Goal: Task Accomplishment & Management: Manage account settings

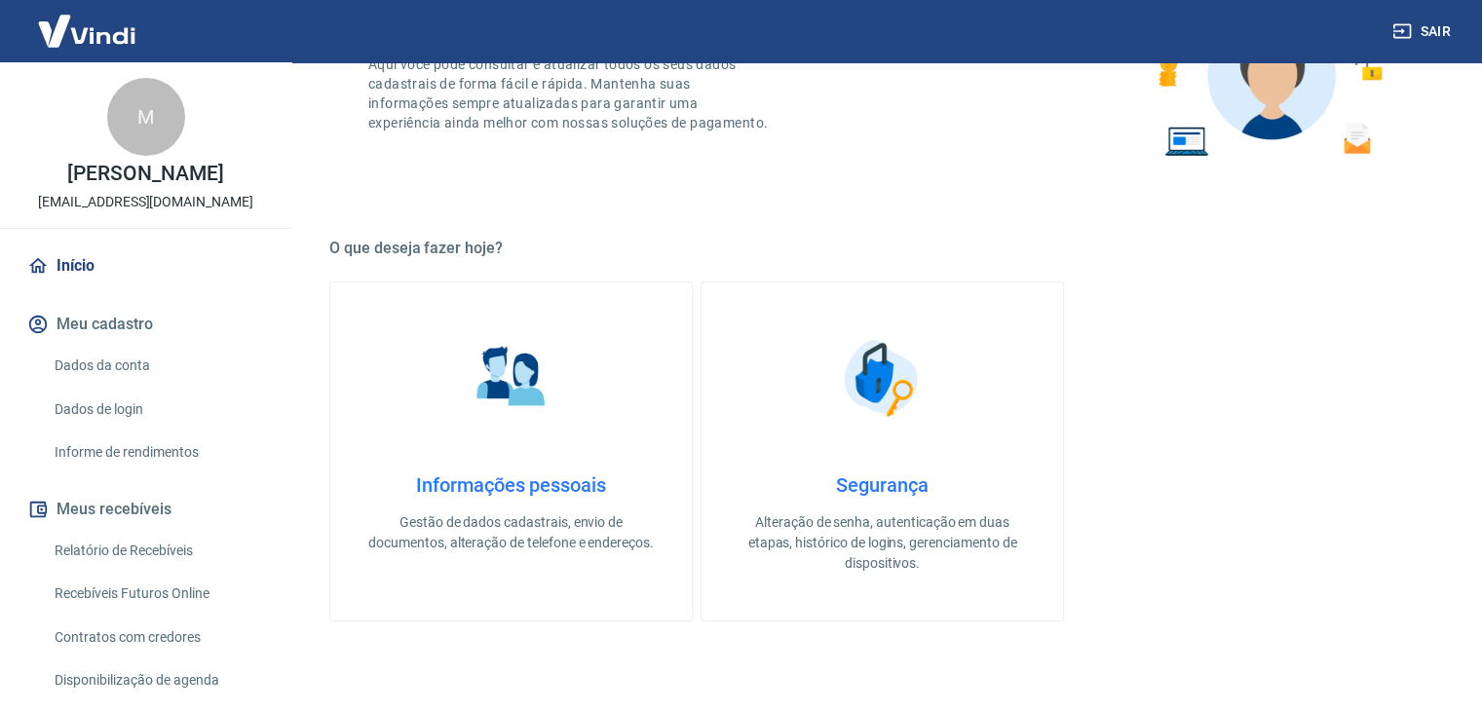
scroll to position [826, 0]
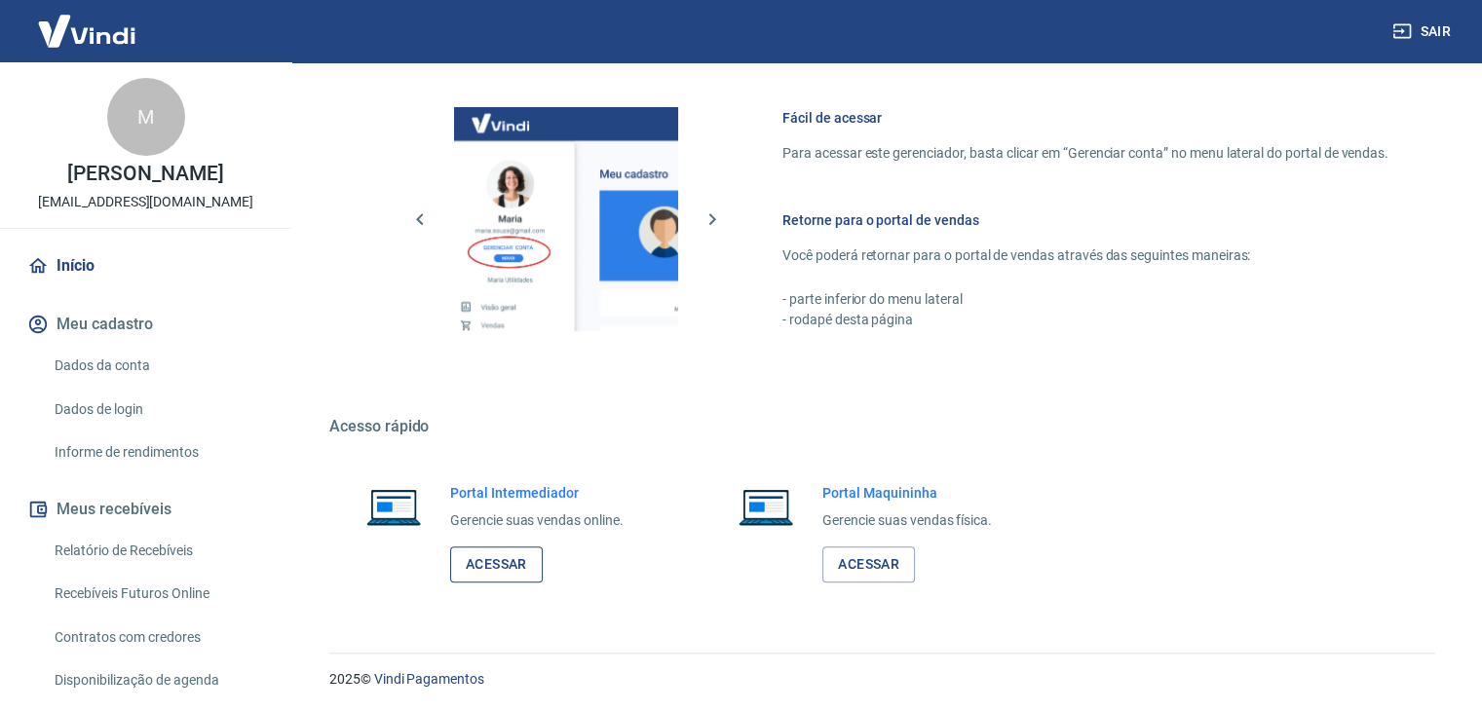
click at [490, 568] on link "Acessar" at bounding box center [496, 565] width 93 height 36
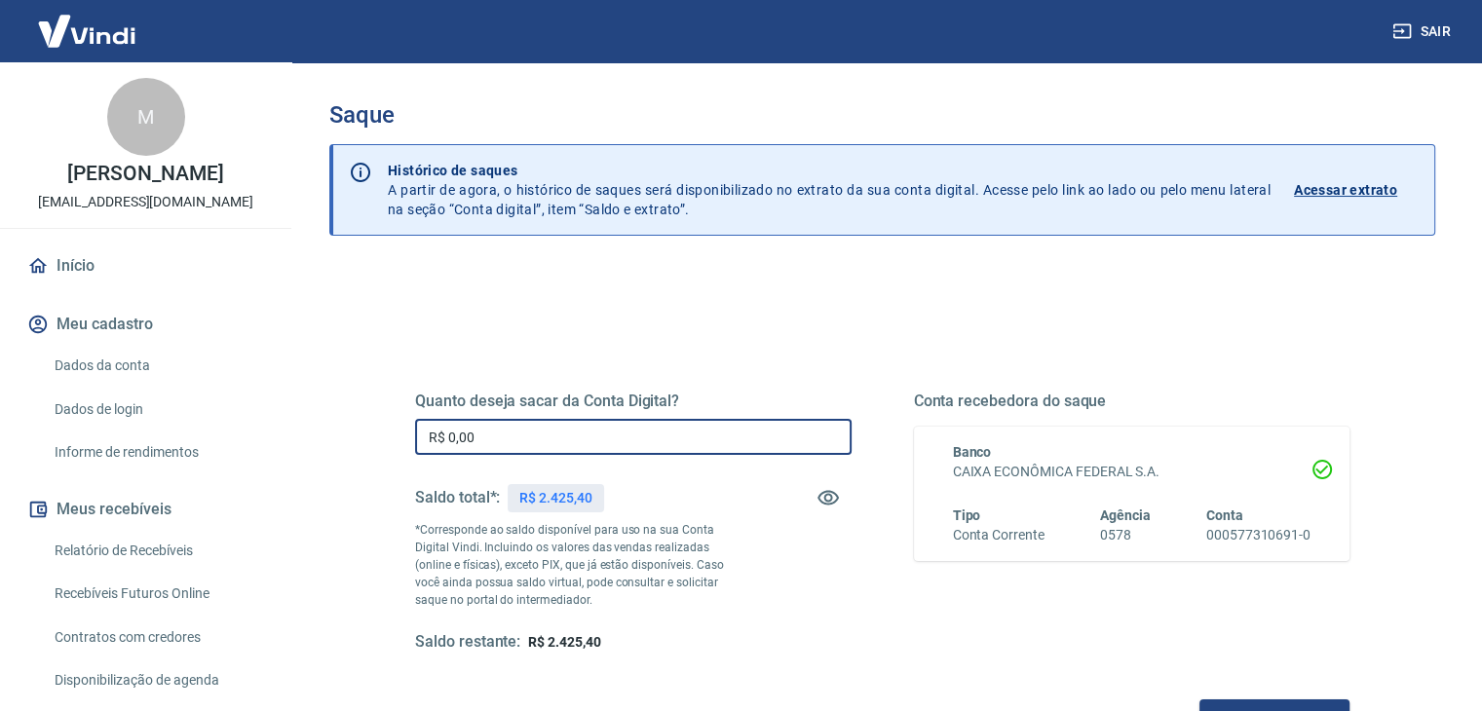
click at [729, 434] on input "R$ 0,00" at bounding box center [633, 437] width 436 height 36
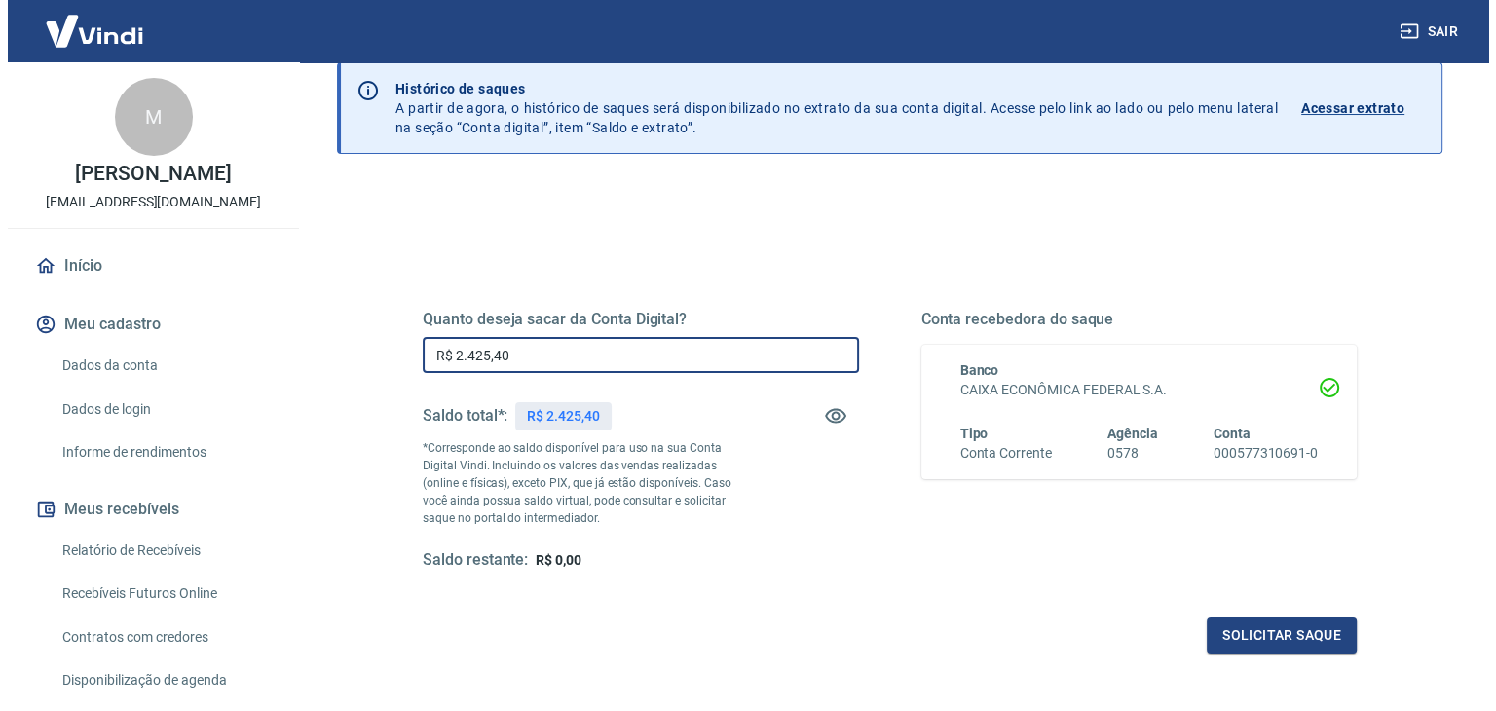
scroll to position [195, 0]
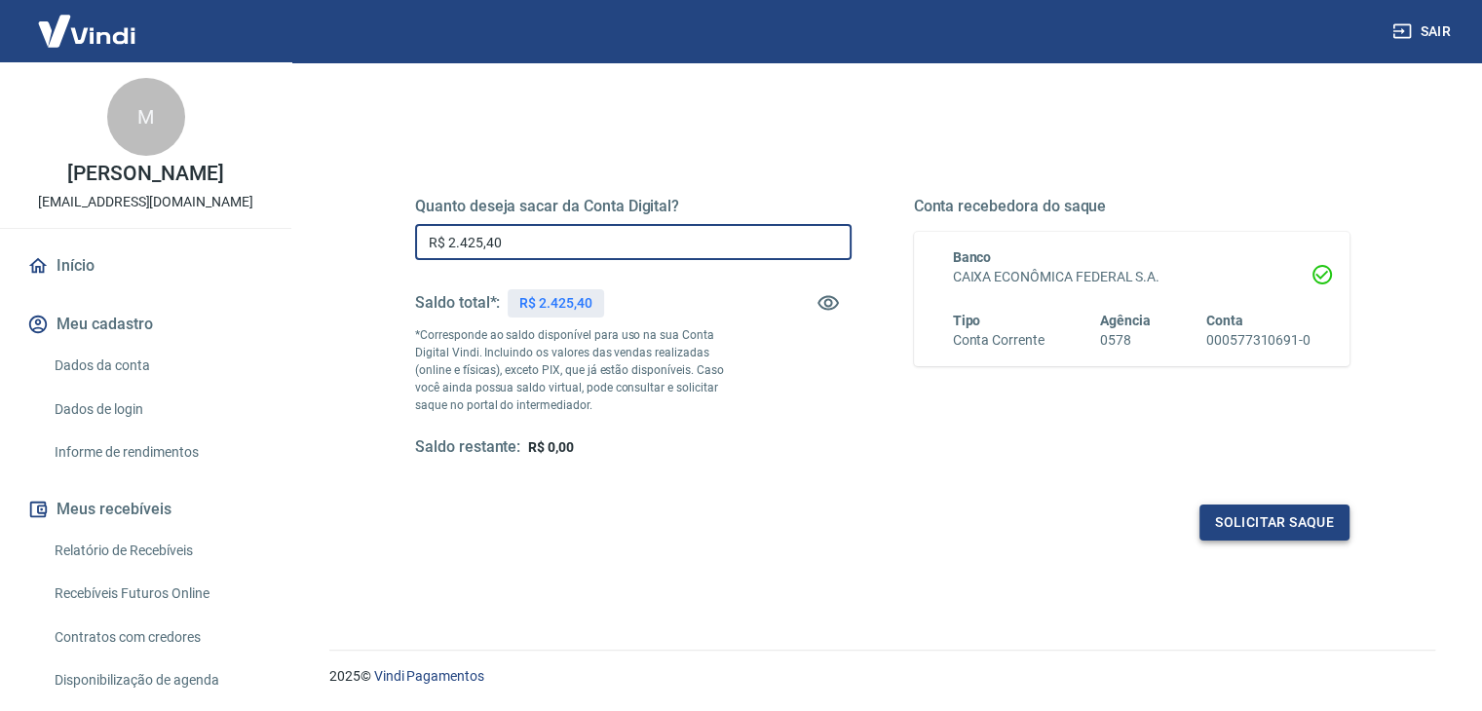
type input "R$ 2.425,40"
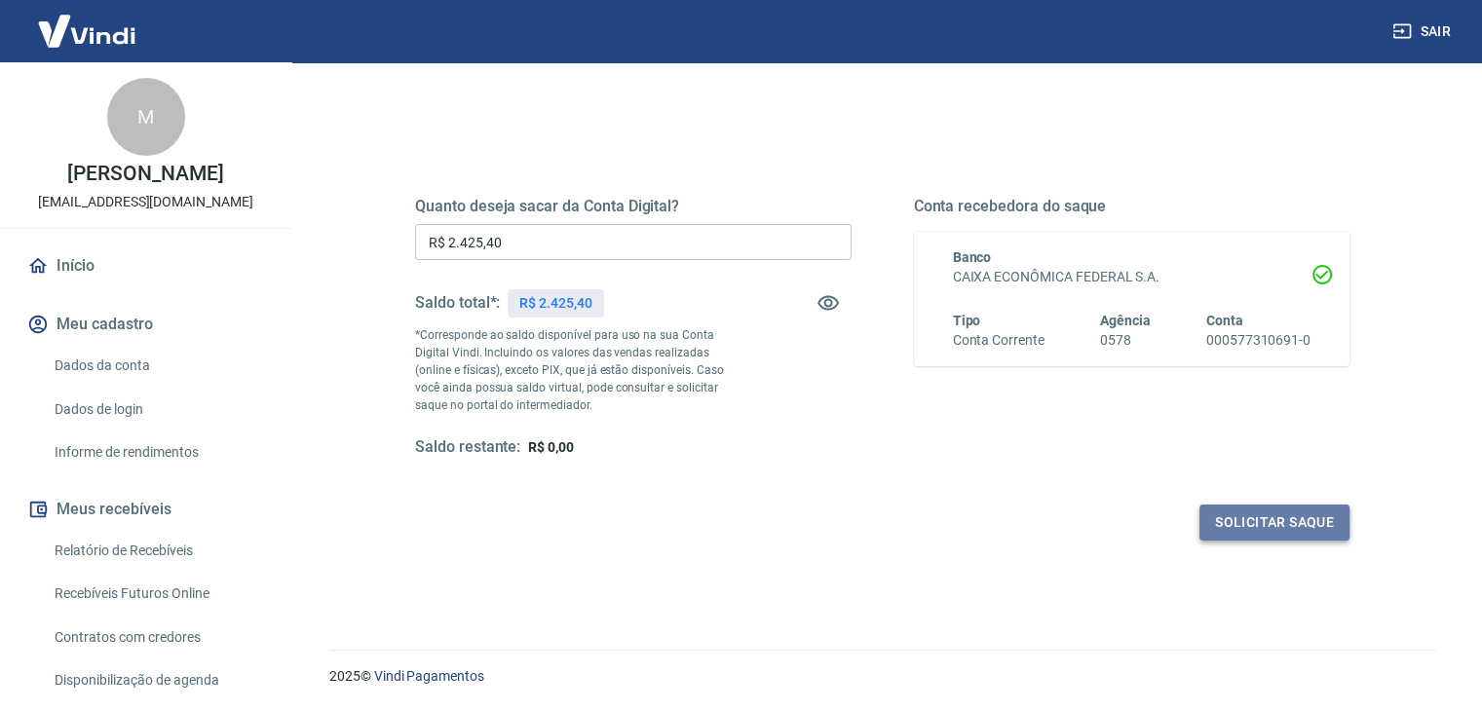
click at [1247, 517] on button "Solicitar saque" at bounding box center [1274, 523] width 150 height 36
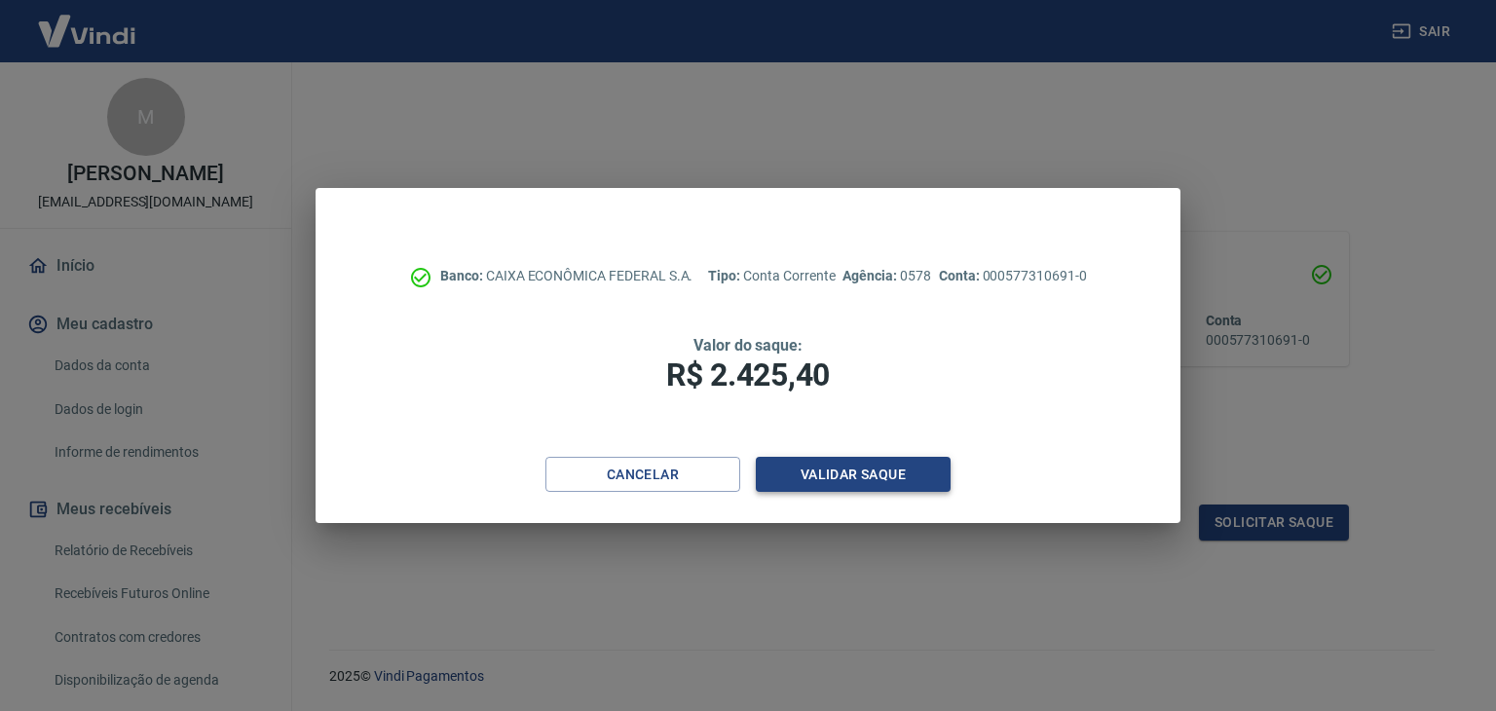
click at [904, 478] on button "Validar saque" at bounding box center [853, 475] width 195 height 36
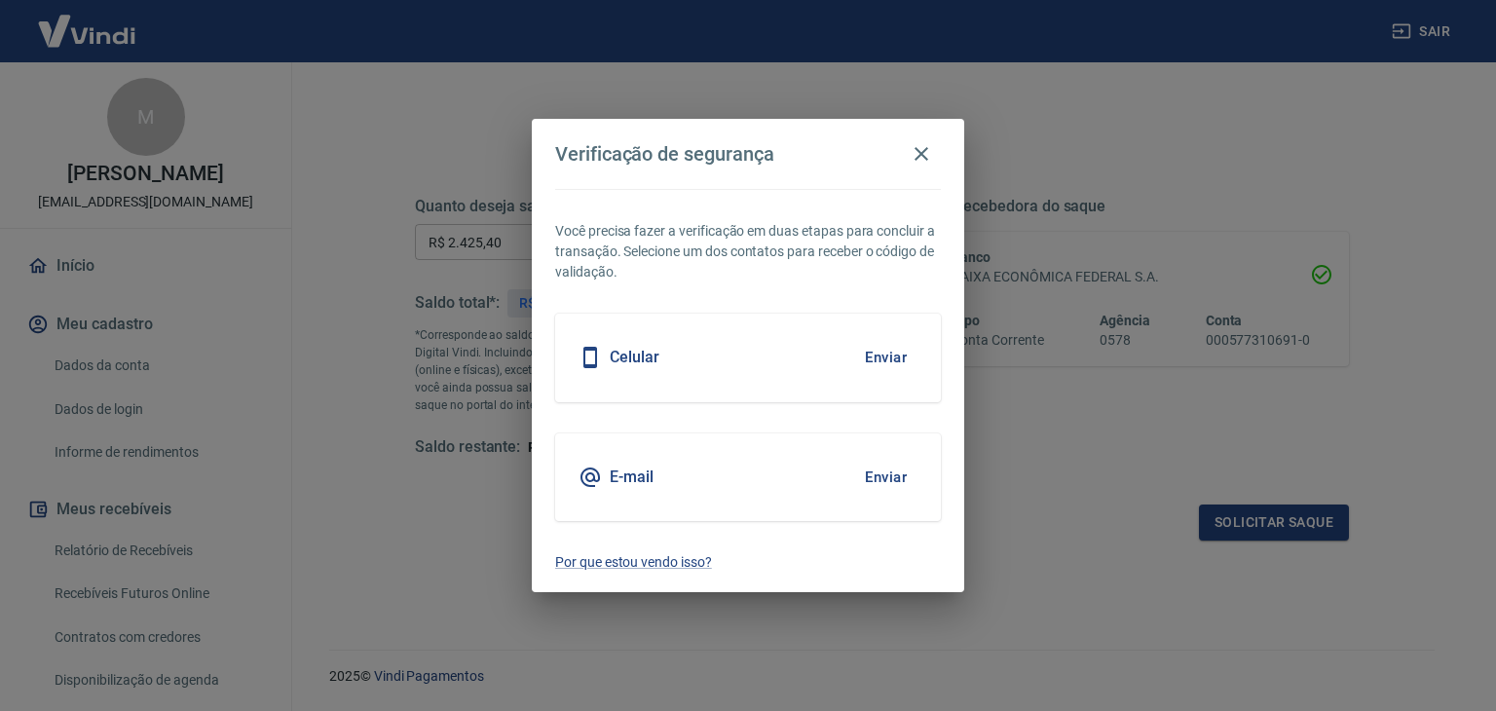
click at [887, 481] on button "Enviar" at bounding box center [885, 477] width 63 height 41
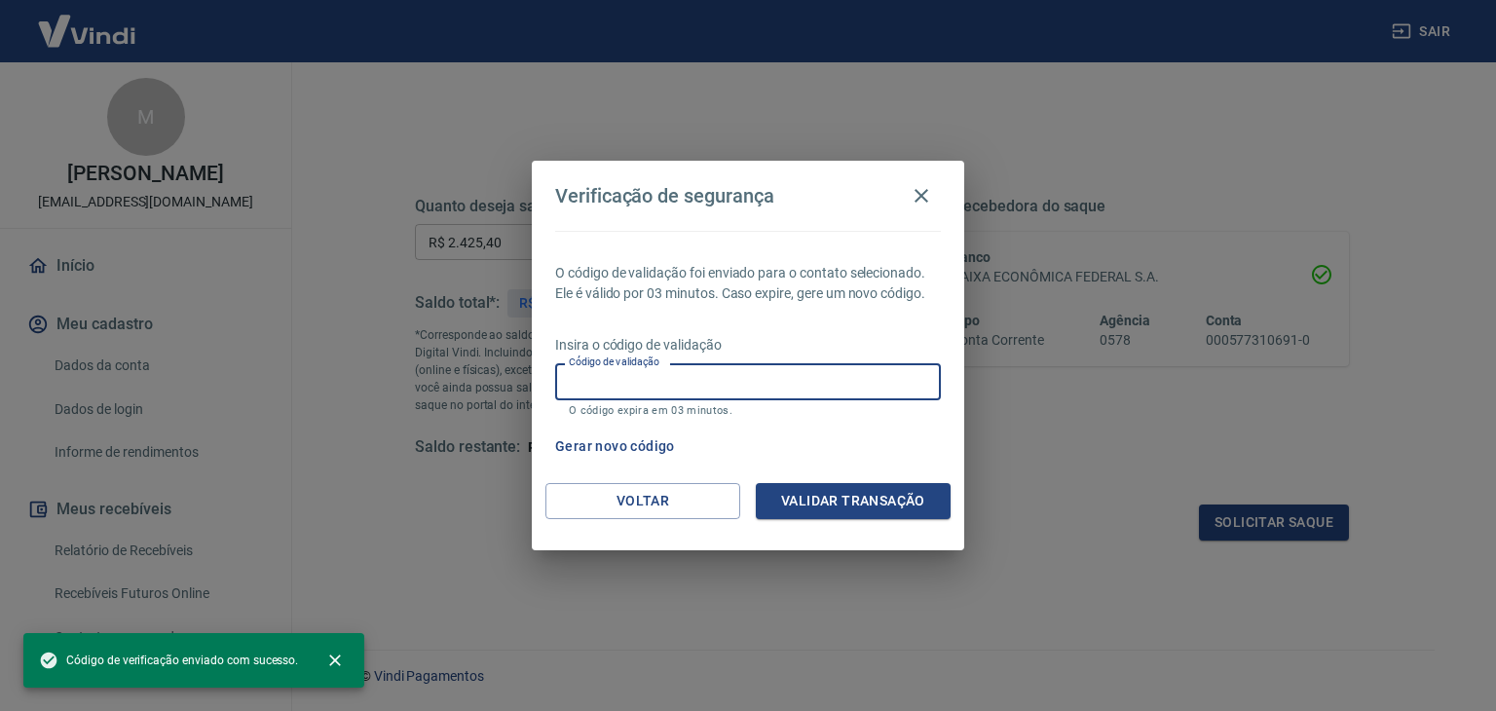
click at [686, 388] on input "Código de validação" at bounding box center [748, 381] width 386 height 36
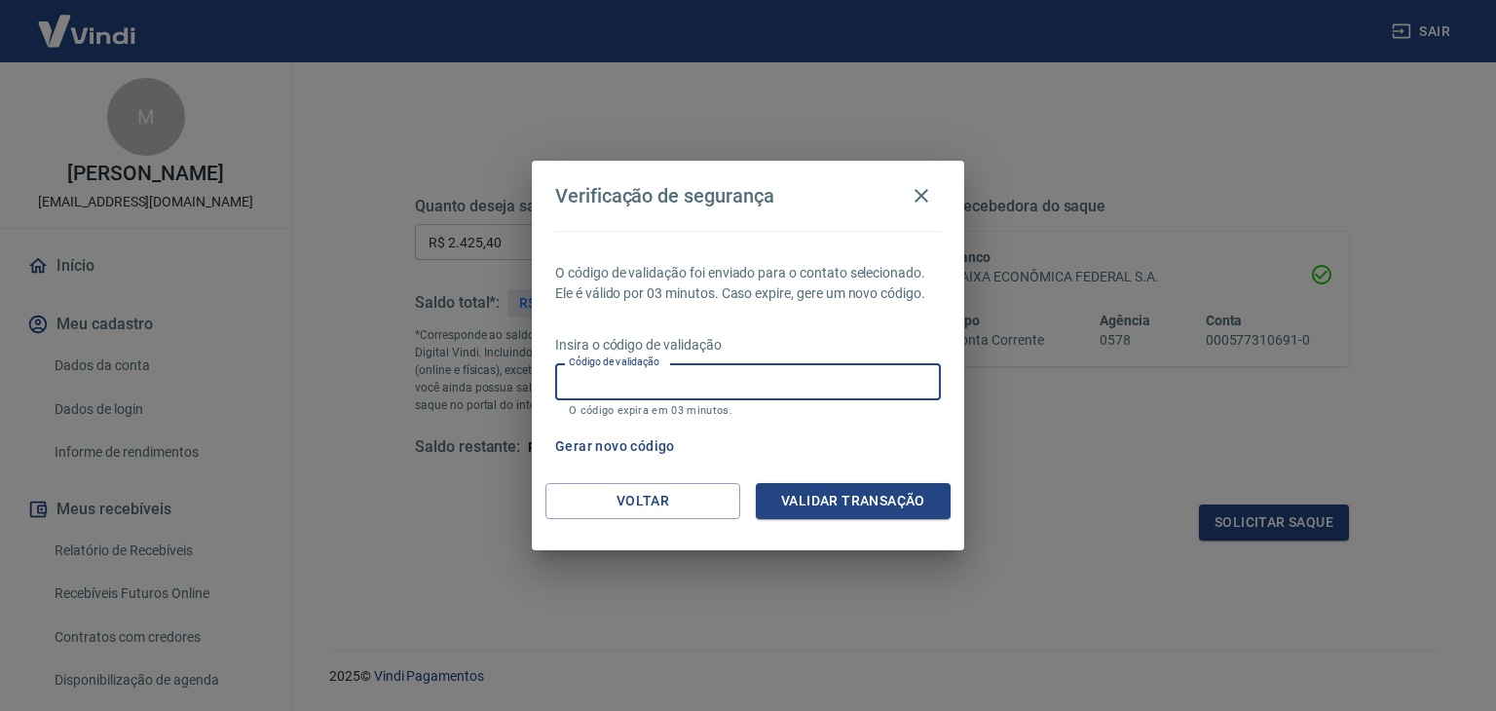
paste input "174725"
type input "174725"
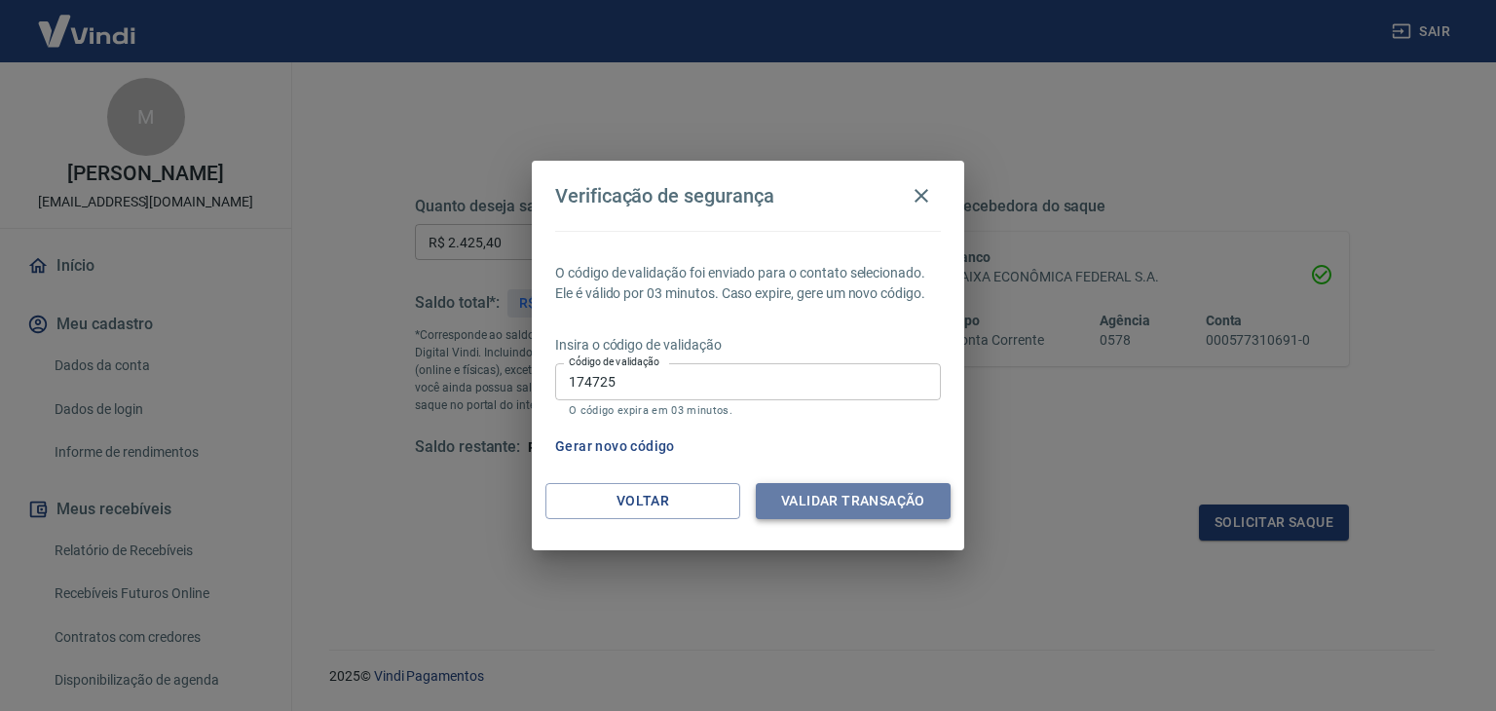
click at [864, 506] on button "Validar transação" at bounding box center [853, 501] width 195 height 36
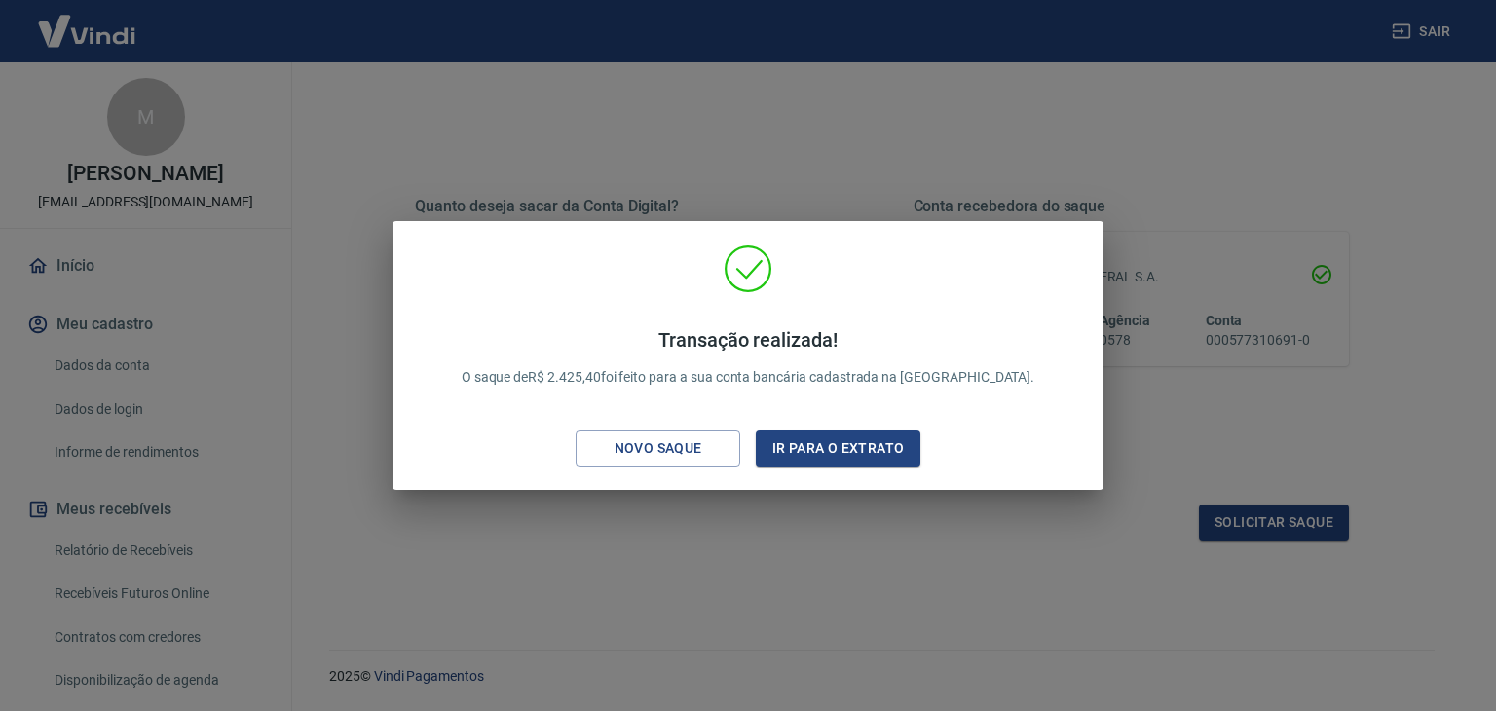
click at [978, 526] on div "Transação realizada! O saque de R$ 2.425,40 foi feito para a sua conta bancária…" at bounding box center [748, 355] width 1496 height 711
